Goal: Find specific fact: Find specific fact

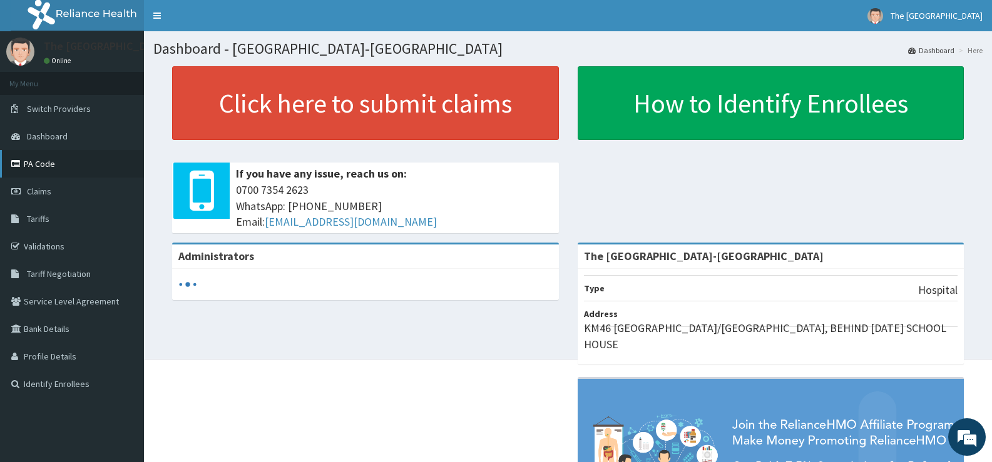
click at [71, 159] on link "PA Code" at bounding box center [72, 164] width 144 height 28
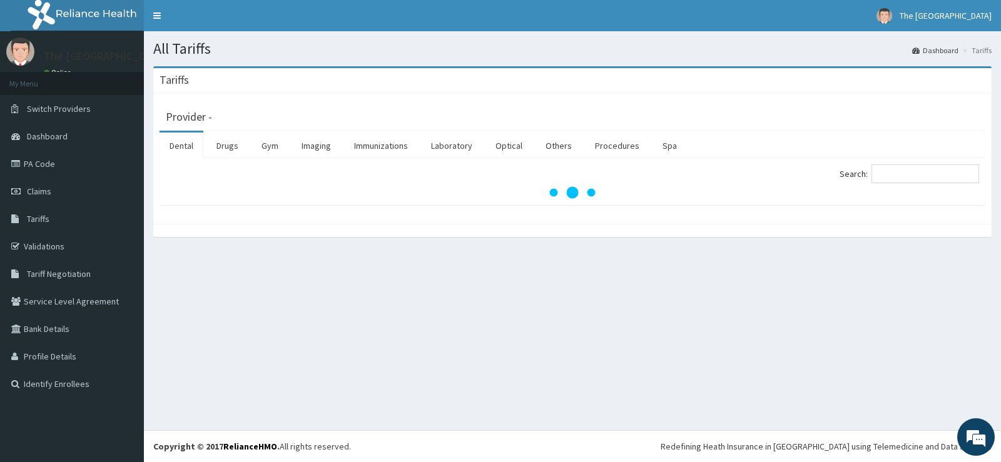
click at [899, 173] on input "Search:" at bounding box center [926, 174] width 108 height 19
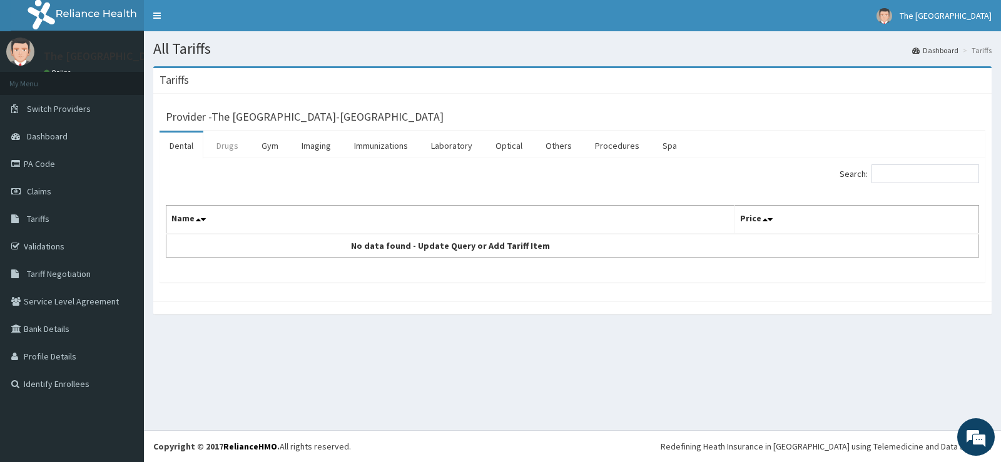
click at [231, 146] on link "Drugs" at bounding box center [228, 146] width 42 height 26
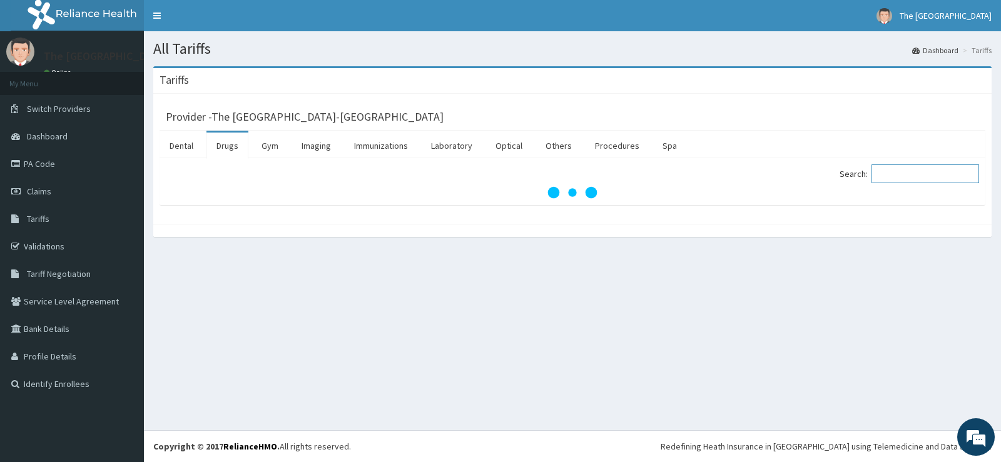
click at [946, 176] on input "Search:" at bounding box center [926, 174] width 108 height 19
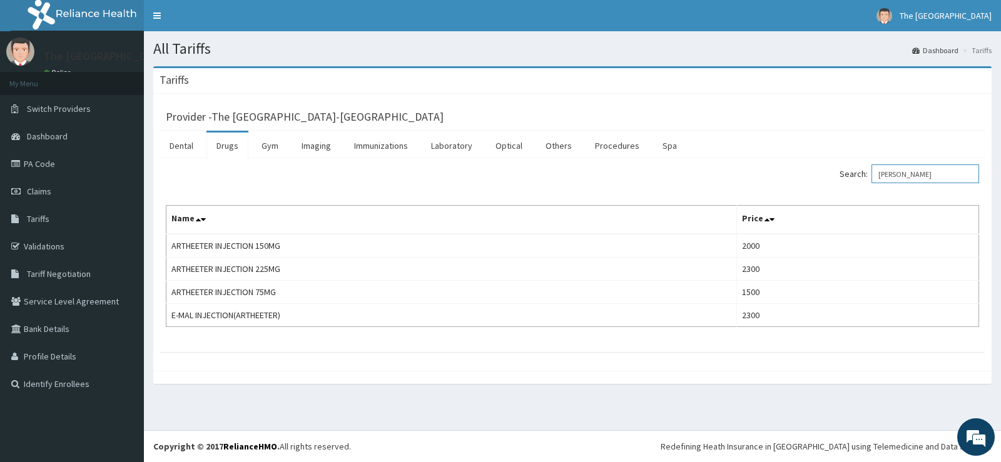
drag, startPoint x: 923, startPoint y: 179, endPoint x: 876, endPoint y: 179, distance: 46.9
click at [876, 179] on label "Search: ARTHEE" at bounding box center [910, 174] width 140 height 19
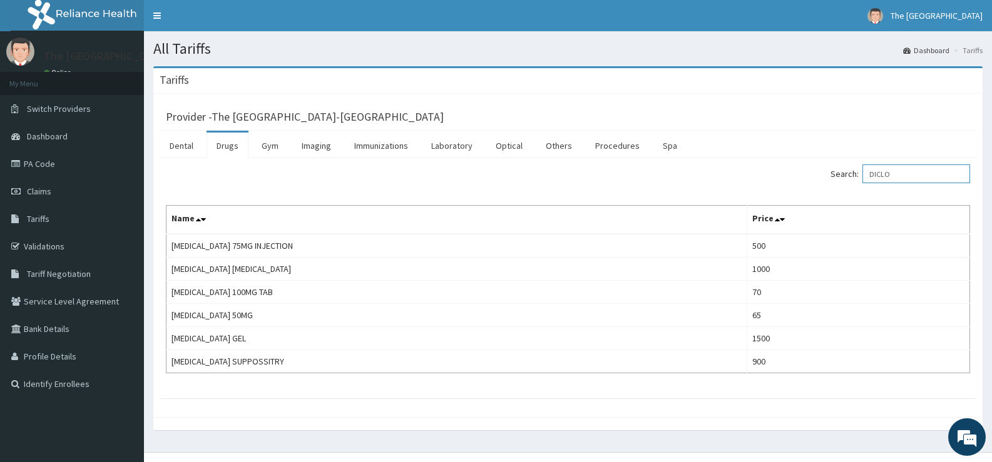
type input "DICLO"
